Goal: Transaction & Acquisition: Purchase product/service

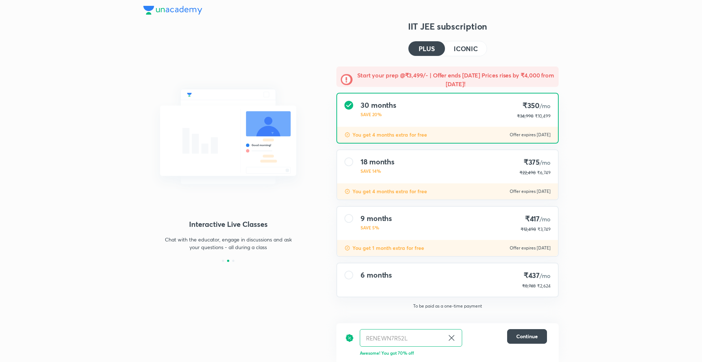
click at [543, 286] on span "₹2,624" at bounding box center [544, 285] width 14 height 5
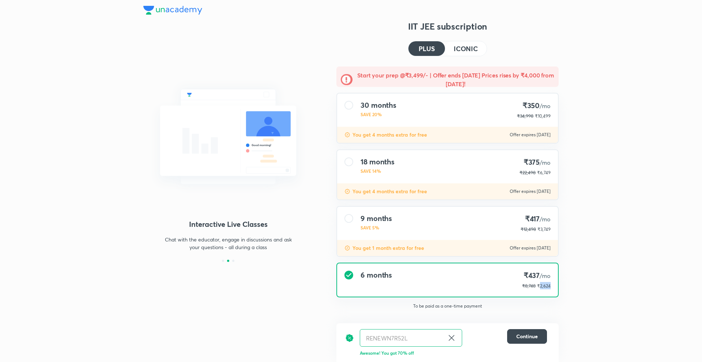
click at [543, 286] on span "₹2,624" at bounding box center [544, 285] width 14 height 5
copy span "2,624"
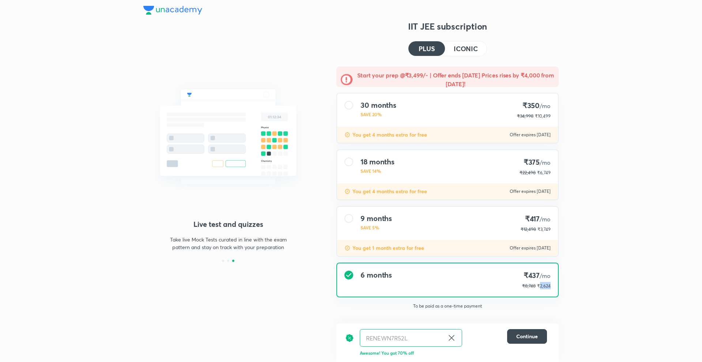
click at [465, 52] on h4 "ICONIC" at bounding box center [466, 48] width 24 height 7
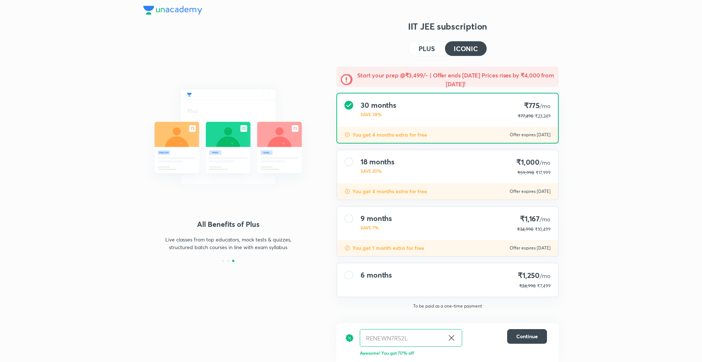
click at [541, 288] on span "₹7,499" at bounding box center [544, 285] width 14 height 5
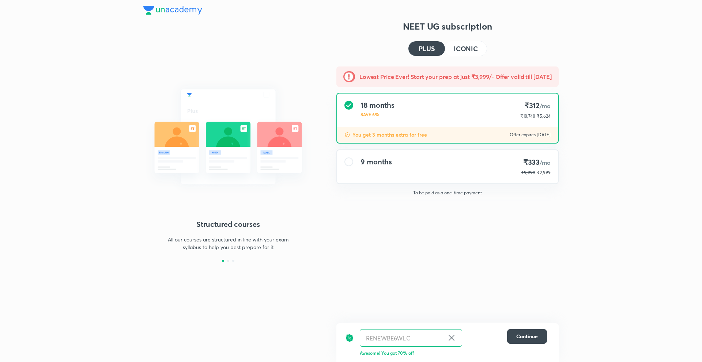
click at [549, 175] on span "₹2,999" at bounding box center [544, 172] width 14 height 5
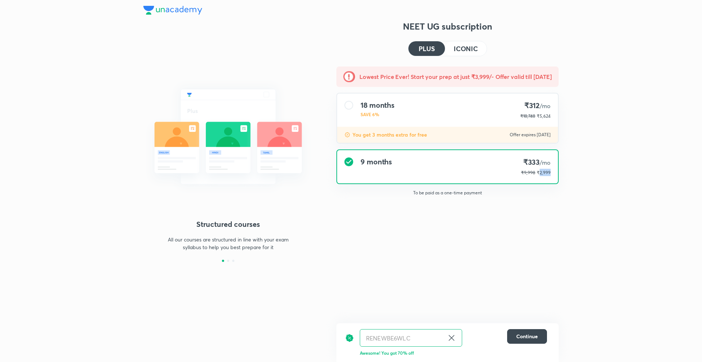
copy span "2,999"
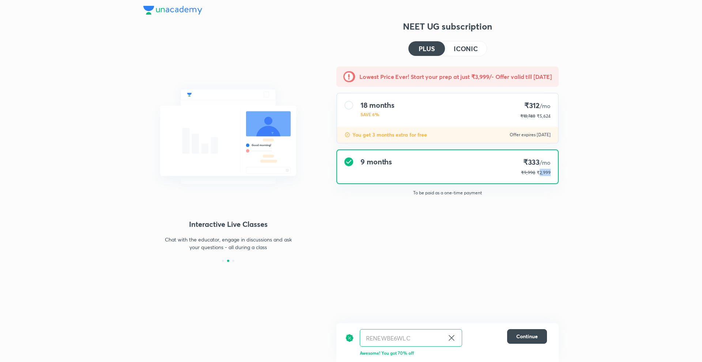
click at [463, 48] on h4 "ICONIC" at bounding box center [466, 48] width 24 height 7
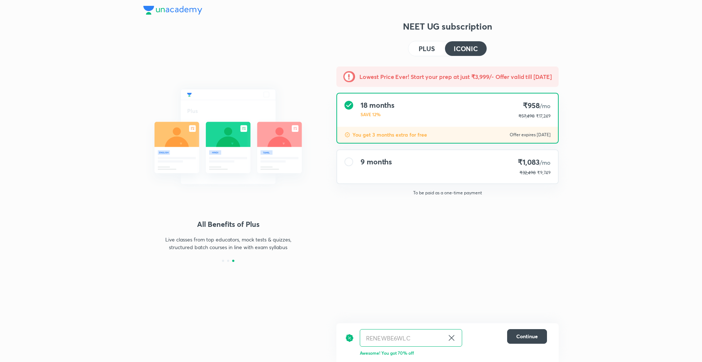
click at [548, 169] on div "₹9,749" at bounding box center [543, 172] width 15 height 7
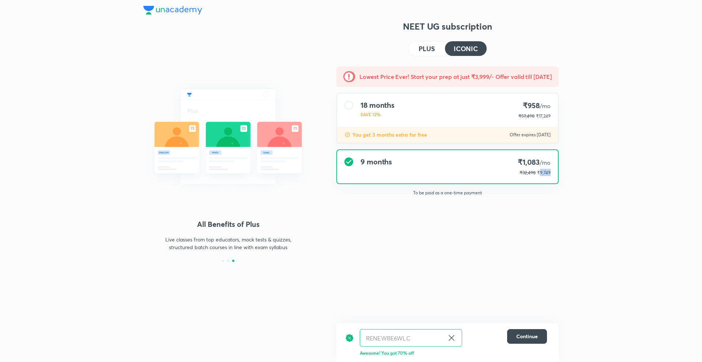
copy span "9,749"
